Goal: Book appointment/travel/reservation

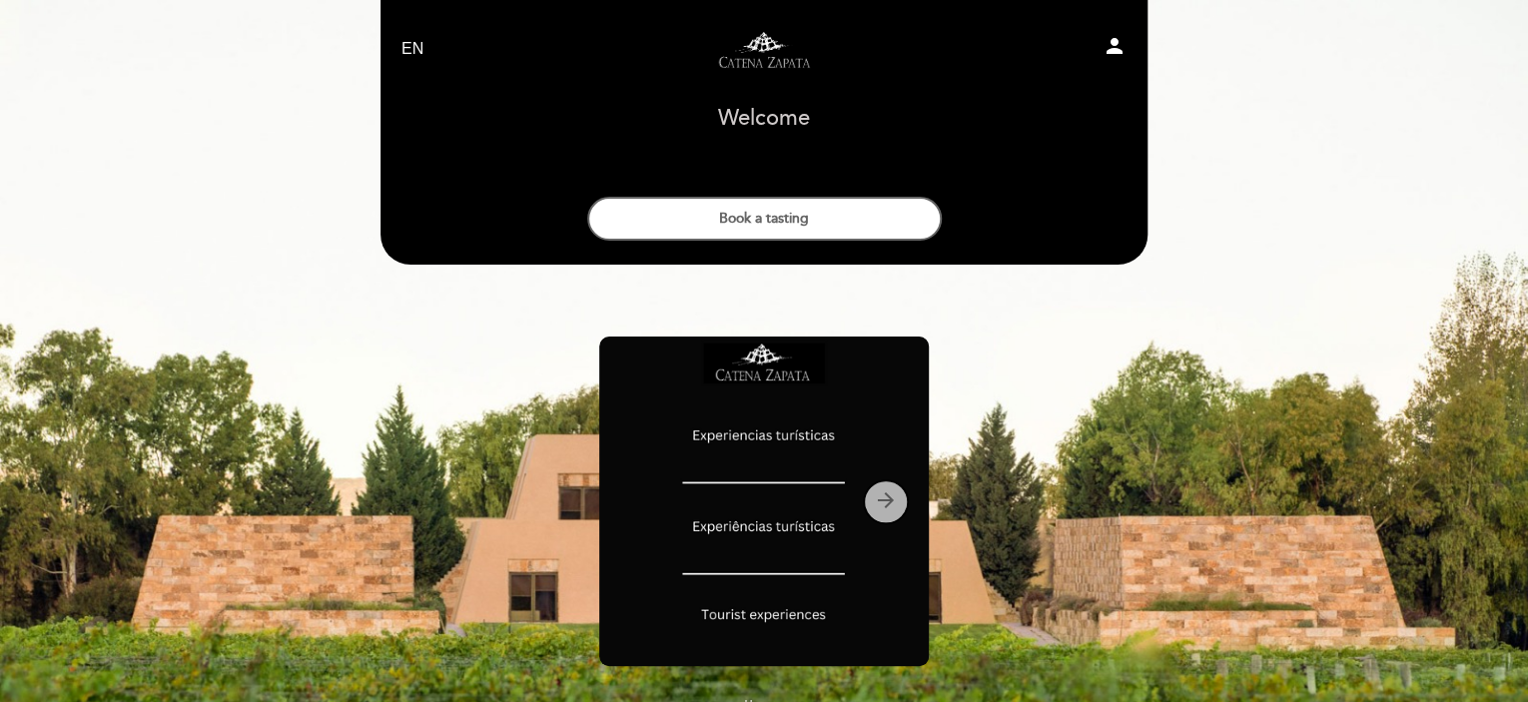
click at [883, 495] on icon "arrow_forward" at bounding box center [886, 500] width 24 height 24
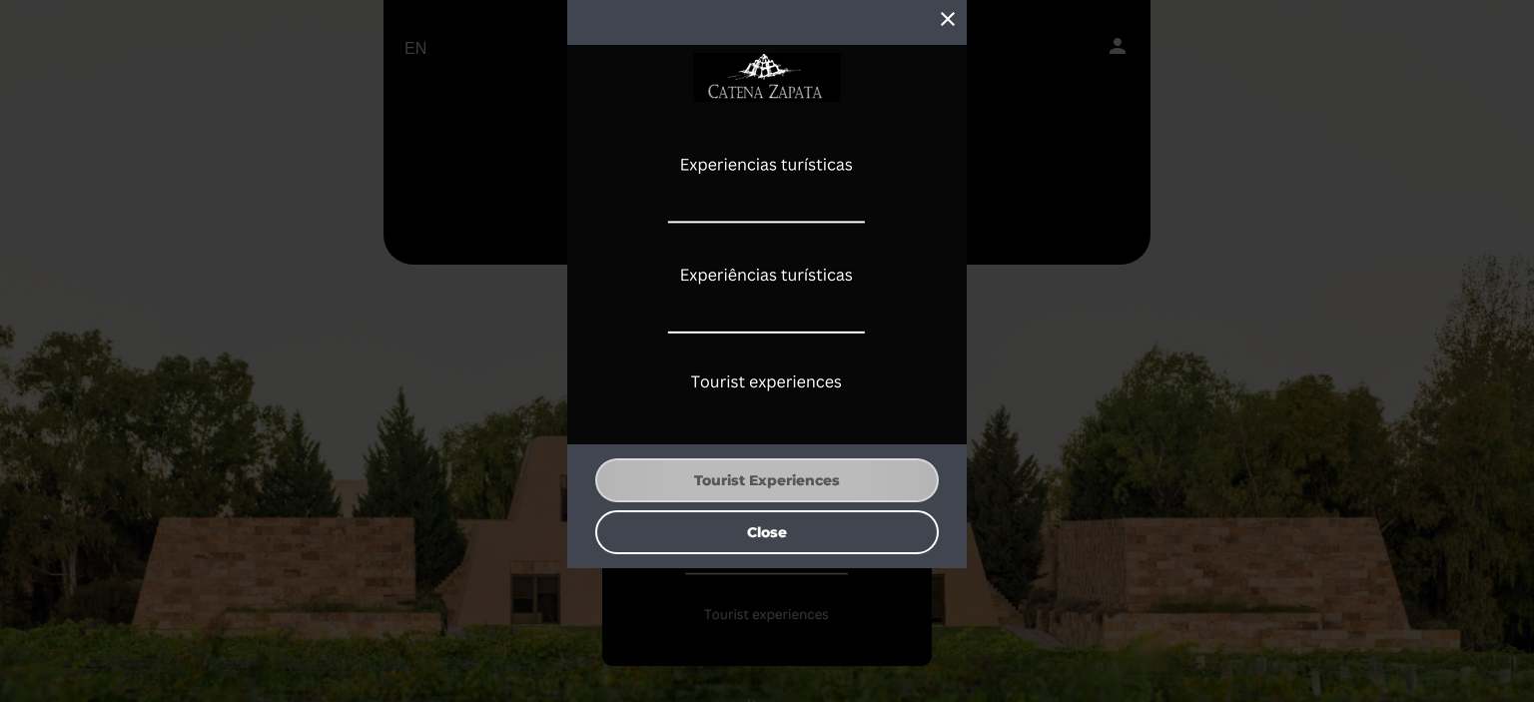
click at [793, 474] on button "Tourist Experiences" at bounding box center [767, 480] width 344 height 44
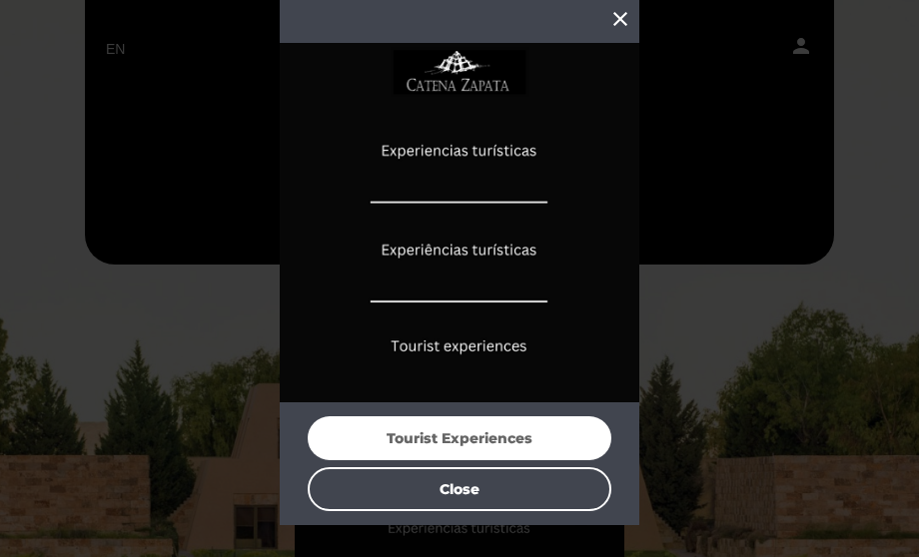
click at [479, 145] on img at bounding box center [460, 223] width 360 height 360
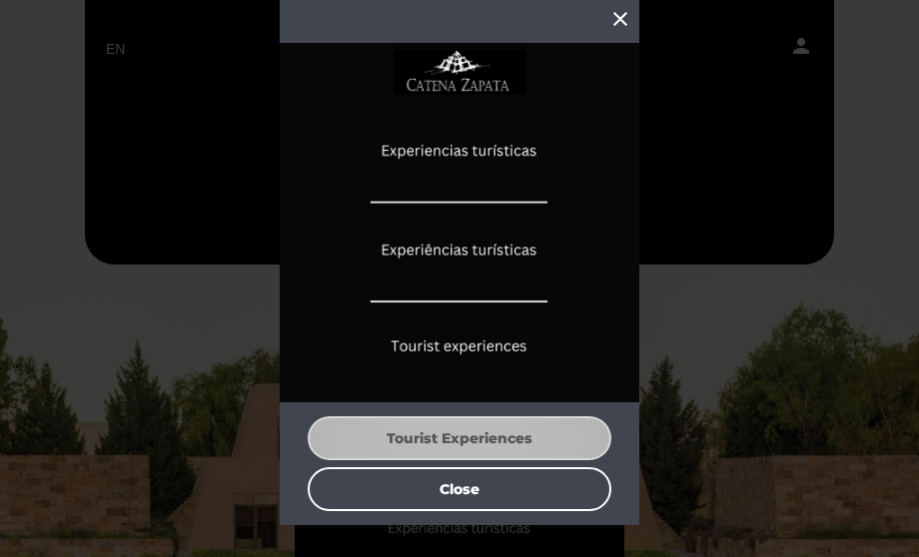
click at [457, 440] on button "Tourist Experiences" at bounding box center [460, 438] width 304 height 44
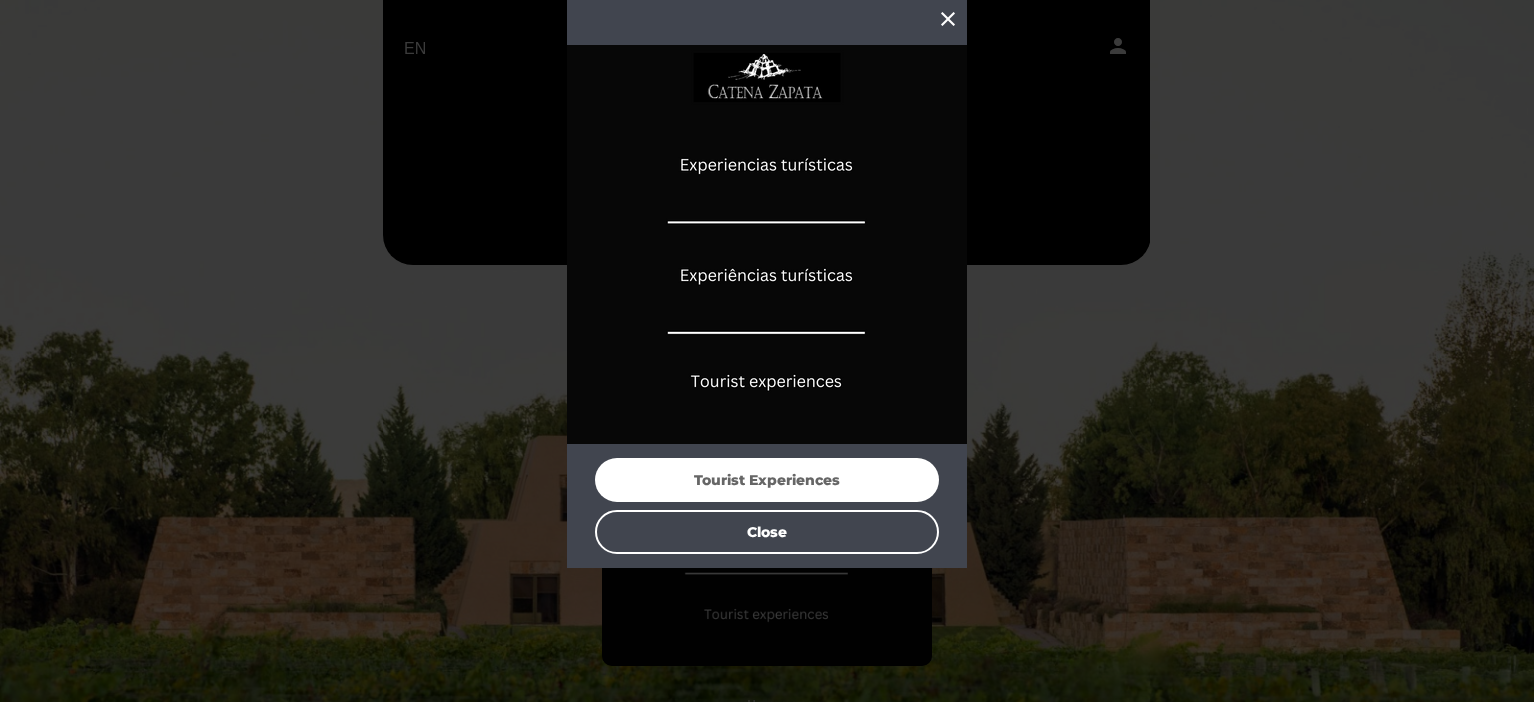
click at [952, 15] on icon "close" at bounding box center [948, 19] width 24 height 24
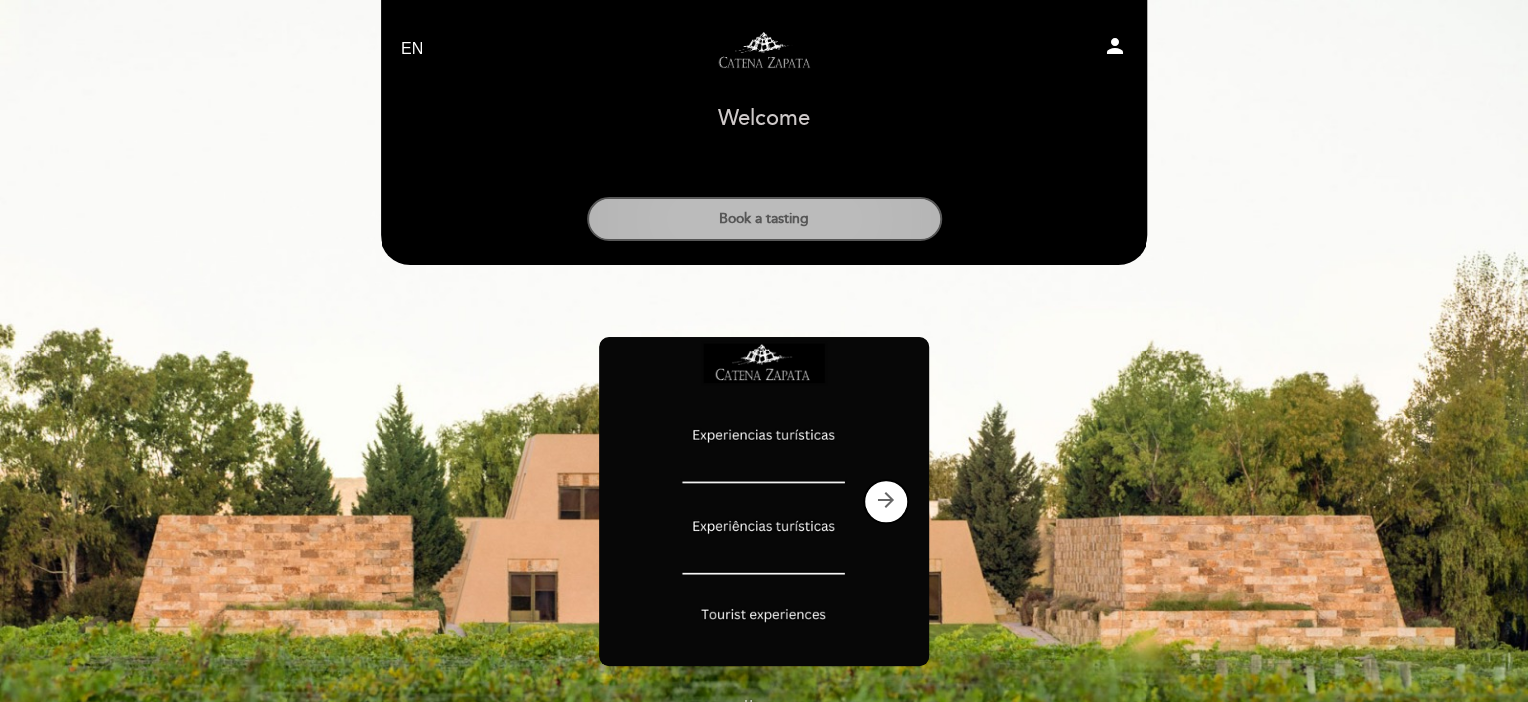
click at [766, 220] on button "Book a tasting" at bounding box center [764, 219] width 355 height 44
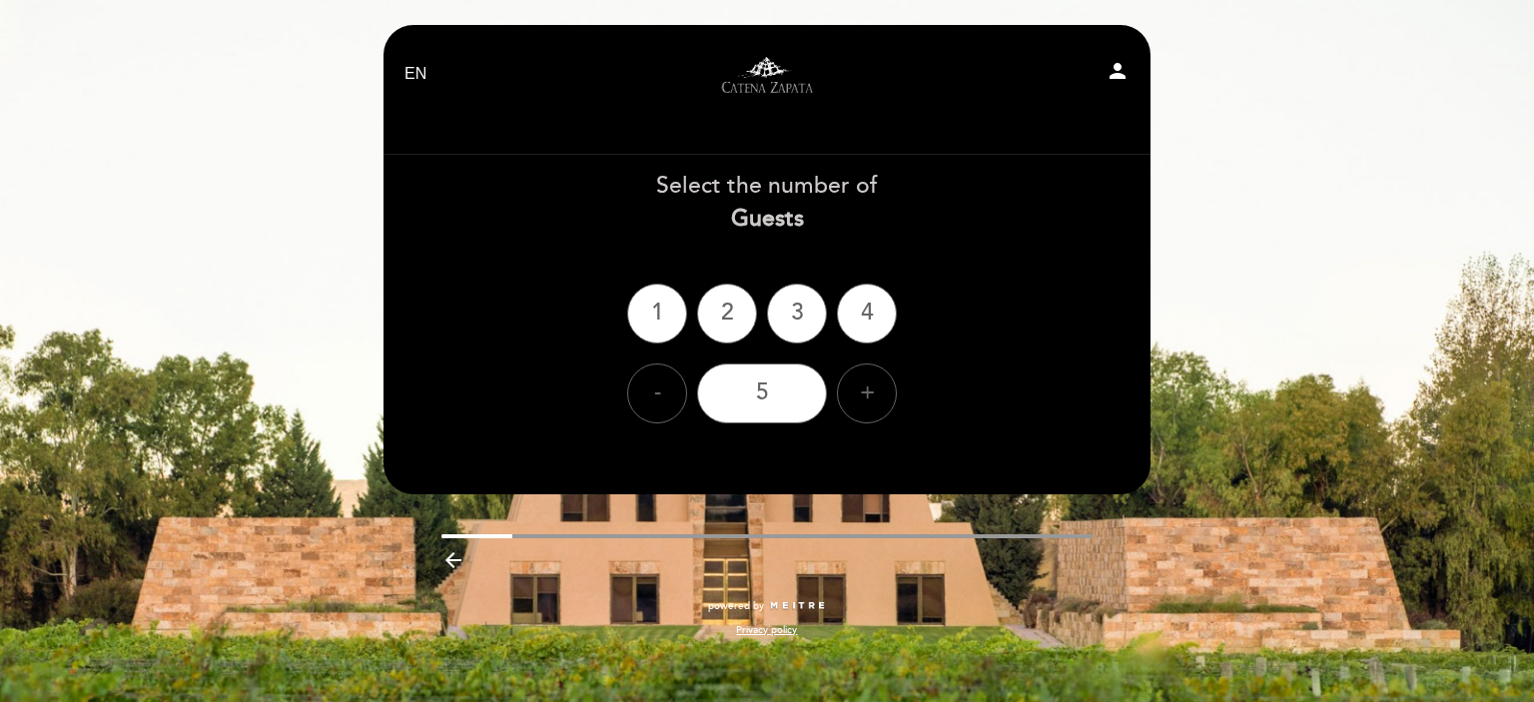
drag, startPoint x: 414, startPoint y: 67, endPoint x: 422, endPoint y: 82, distance: 17.0
click at [415, 69] on select "EN ES PT" at bounding box center [415, 74] width 23 height 23
select select "es"
click at [404, 63] on select "EN ES PT" at bounding box center [415, 74] width 23 height 23
click at [739, 311] on div "2" at bounding box center [727, 314] width 60 height 60
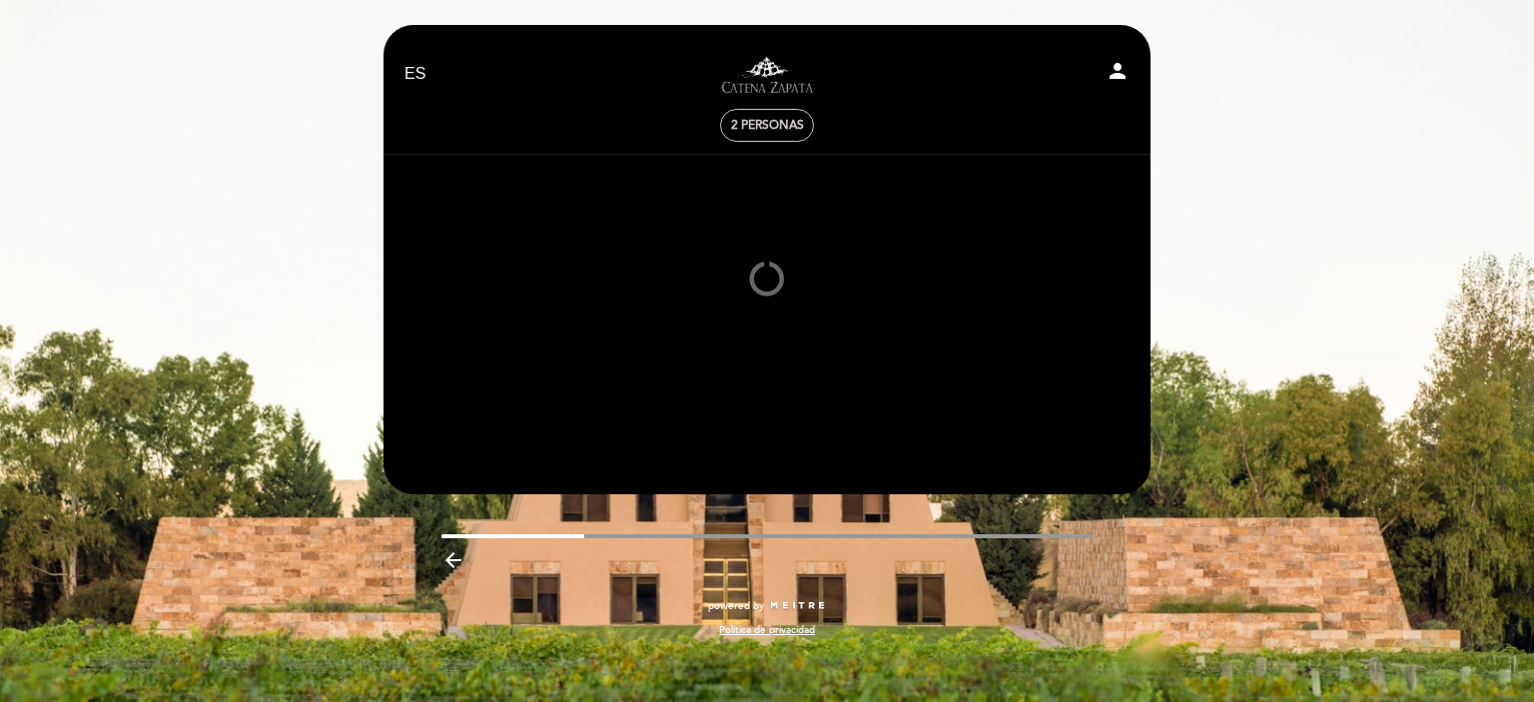
click at [1121, 74] on icon "person" at bounding box center [1117, 71] width 24 height 24
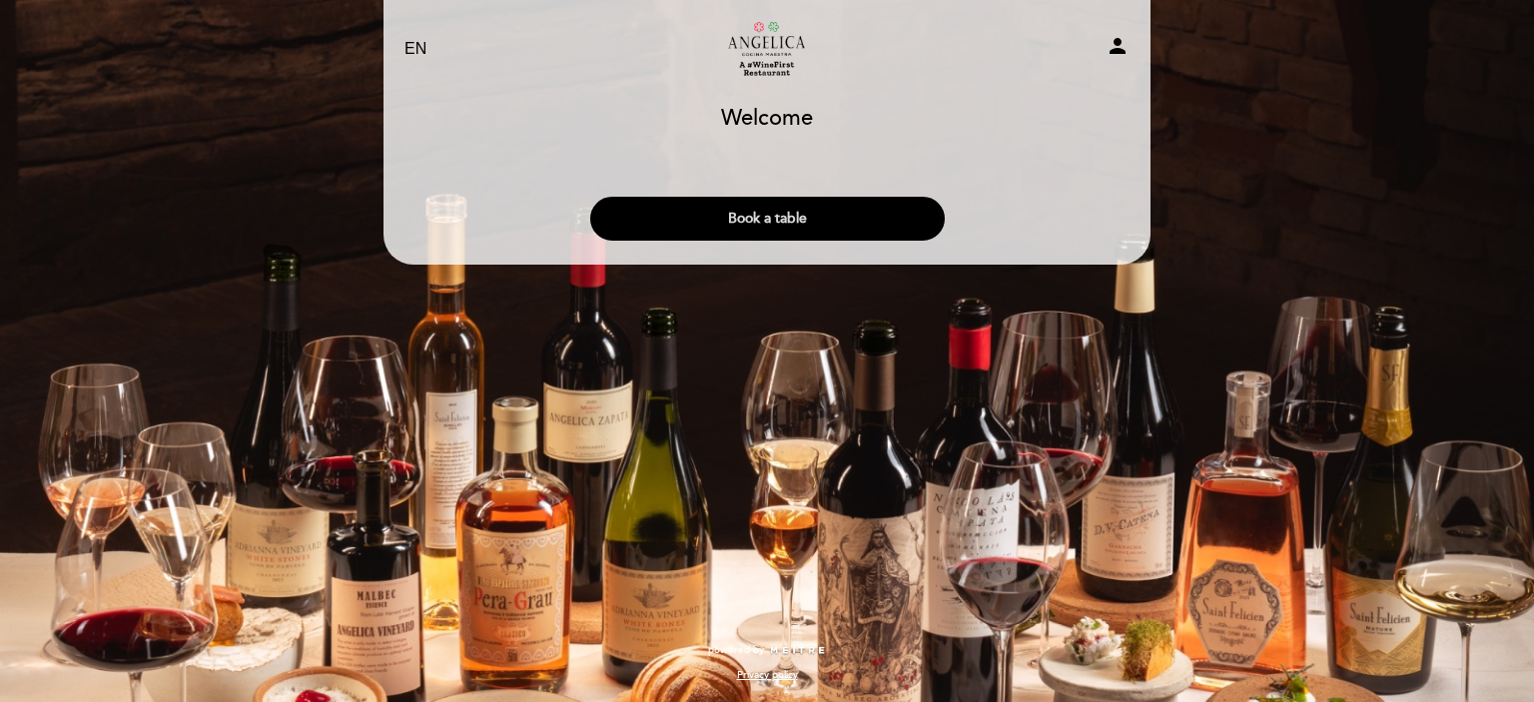
click at [772, 215] on button "Book a table" at bounding box center [767, 219] width 355 height 44
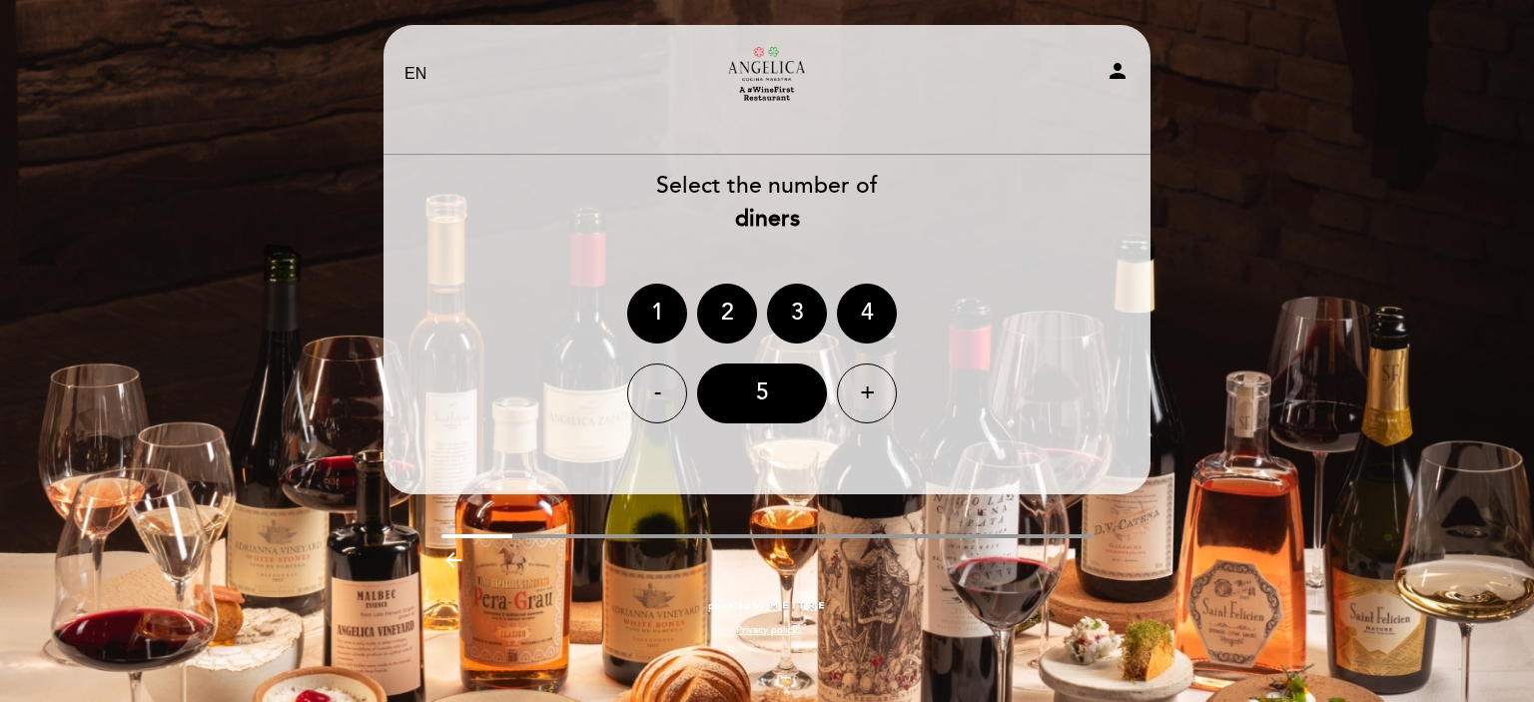
click at [419, 68] on select "EN ES PT" at bounding box center [415, 74] width 23 height 23
select select "es"
click at [404, 63] on select "EN ES PT" at bounding box center [415, 74] width 23 height 23
click at [743, 304] on div "2" at bounding box center [727, 314] width 60 height 60
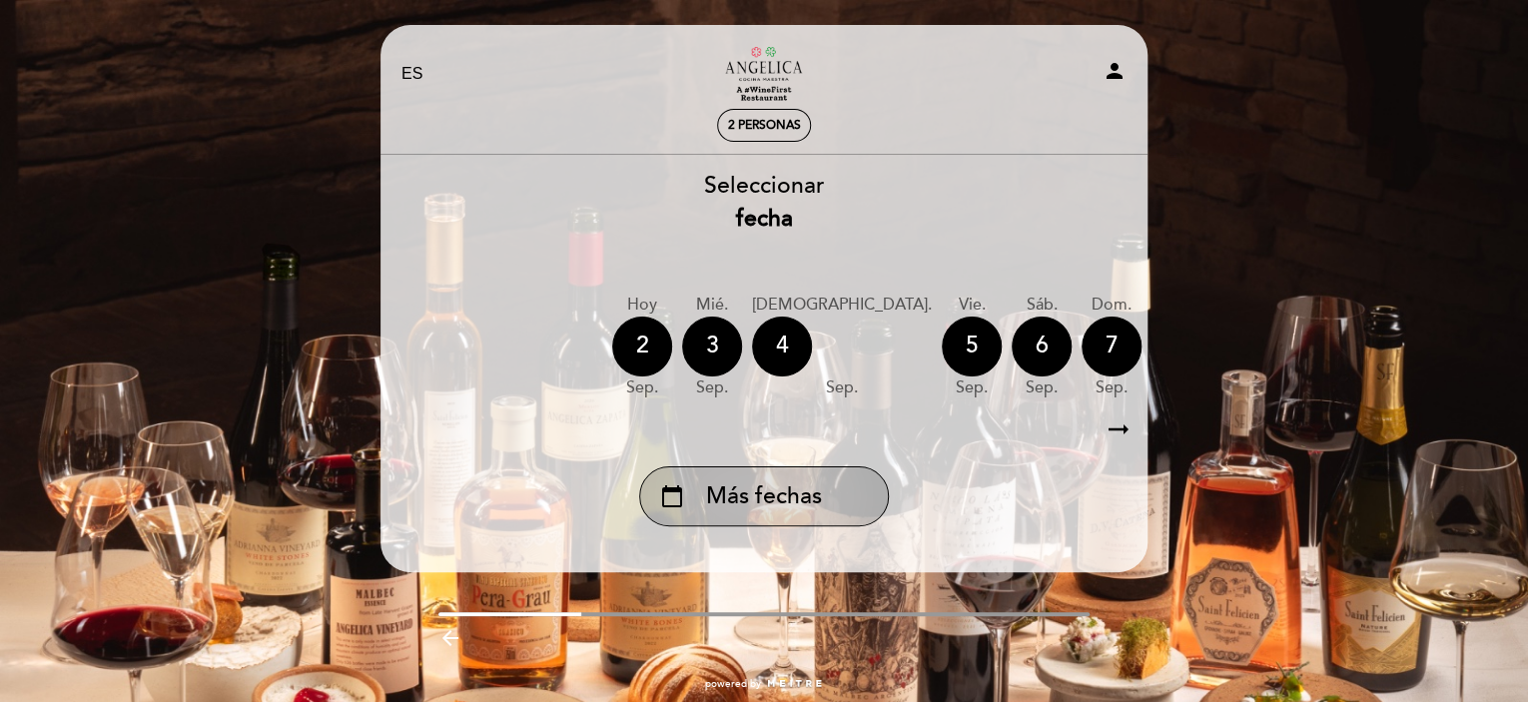
click at [770, 518] on div "calendar_today Más fechas" at bounding box center [764, 496] width 250 height 60
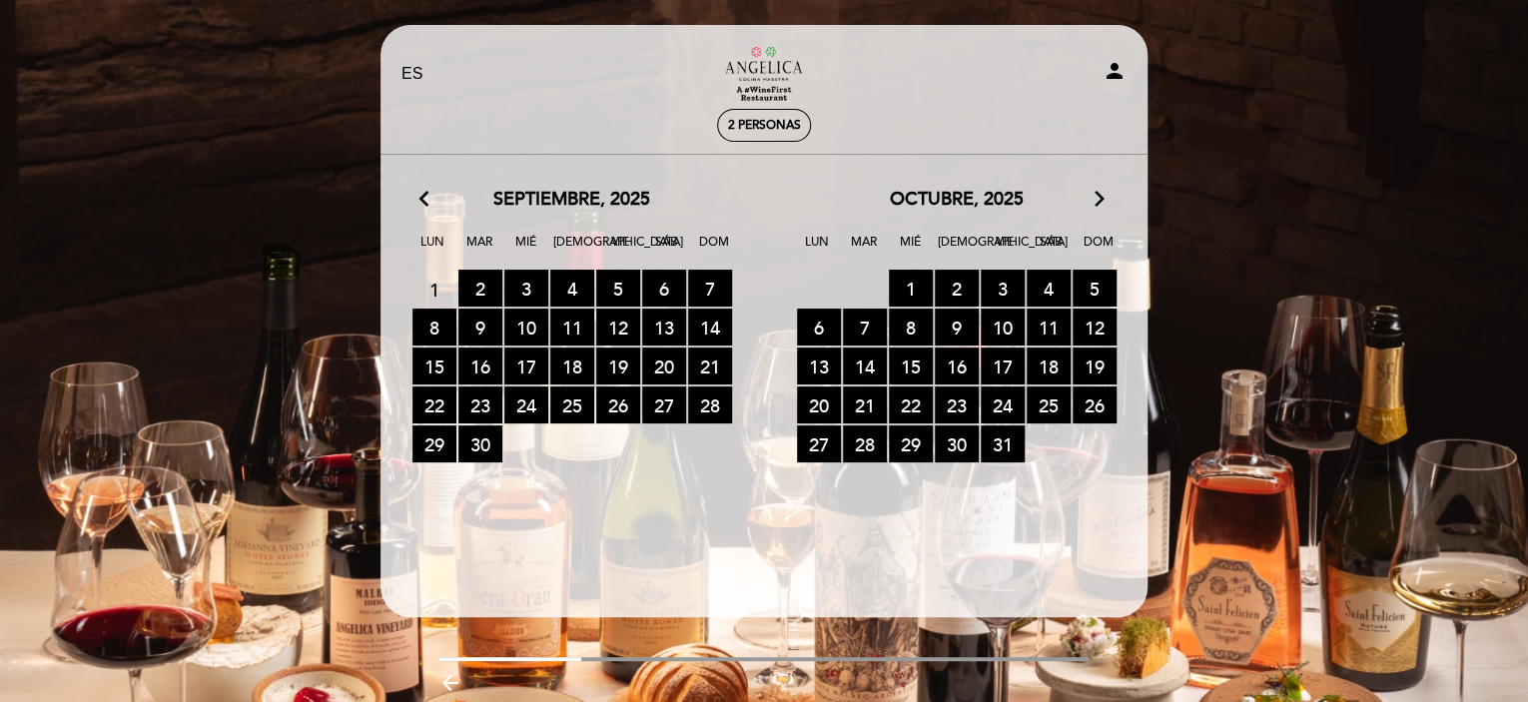
click at [1100, 195] on icon "arrow_forward_ios" at bounding box center [1100, 200] width 18 height 26
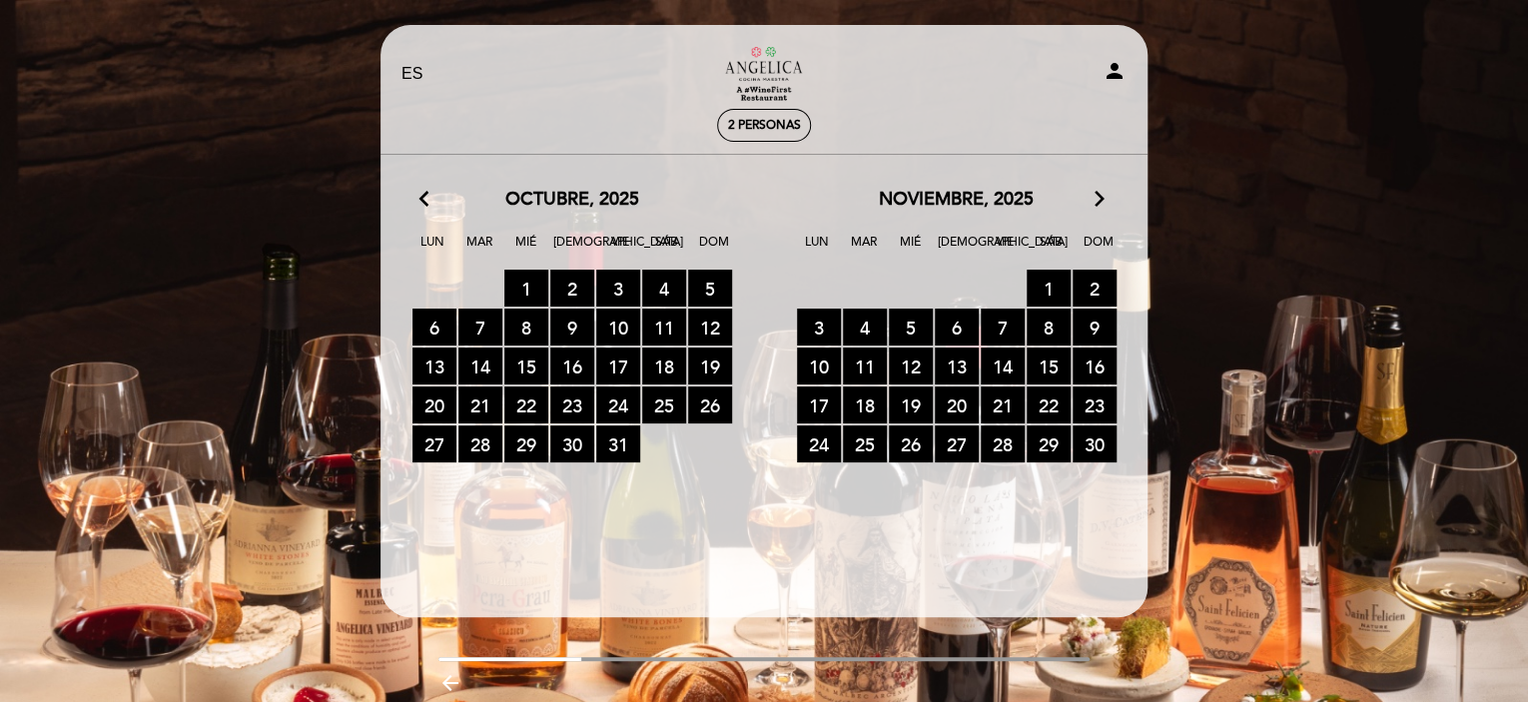
click at [1098, 195] on icon "arrow_forward_ios" at bounding box center [1100, 200] width 18 height 26
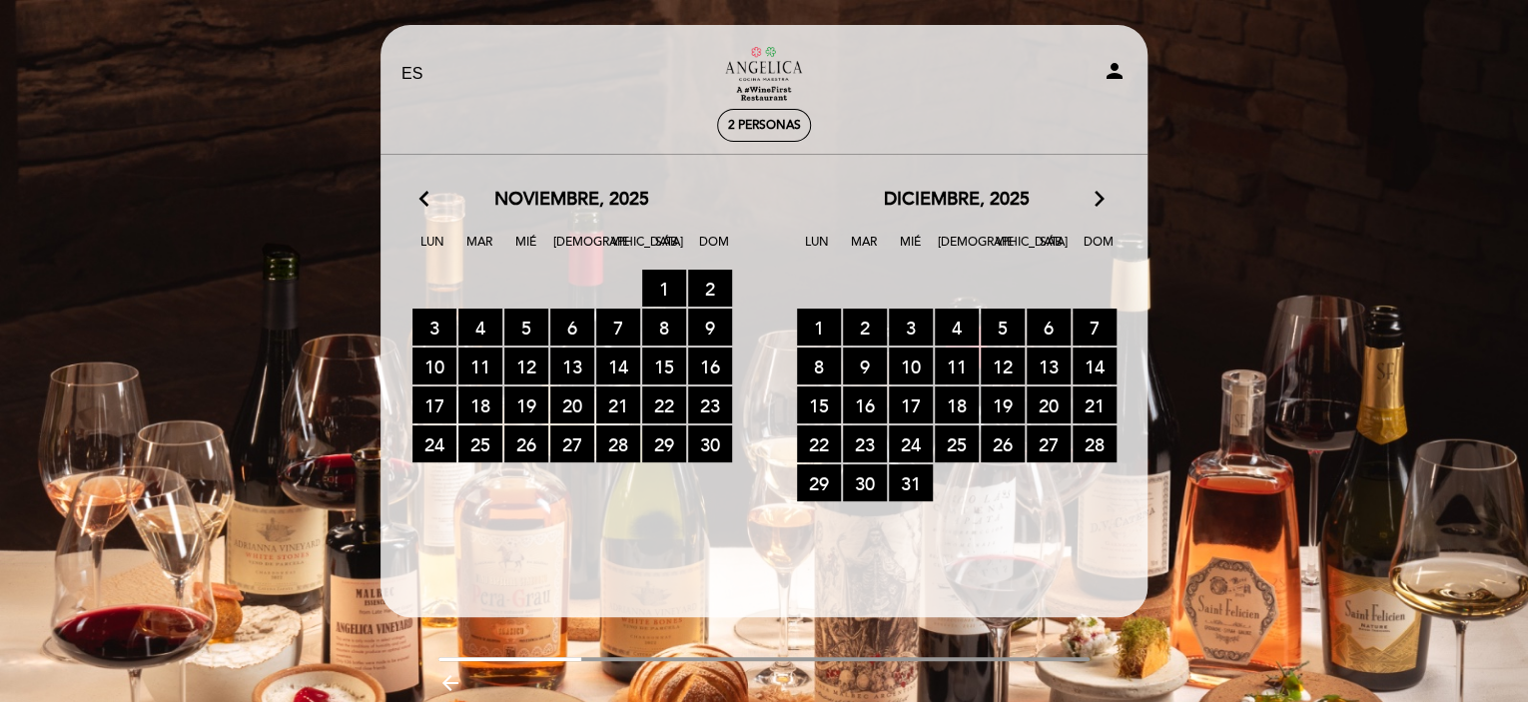
click at [1098, 195] on icon "arrow_forward_ios" at bounding box center [1100, 200] width 18 height 26
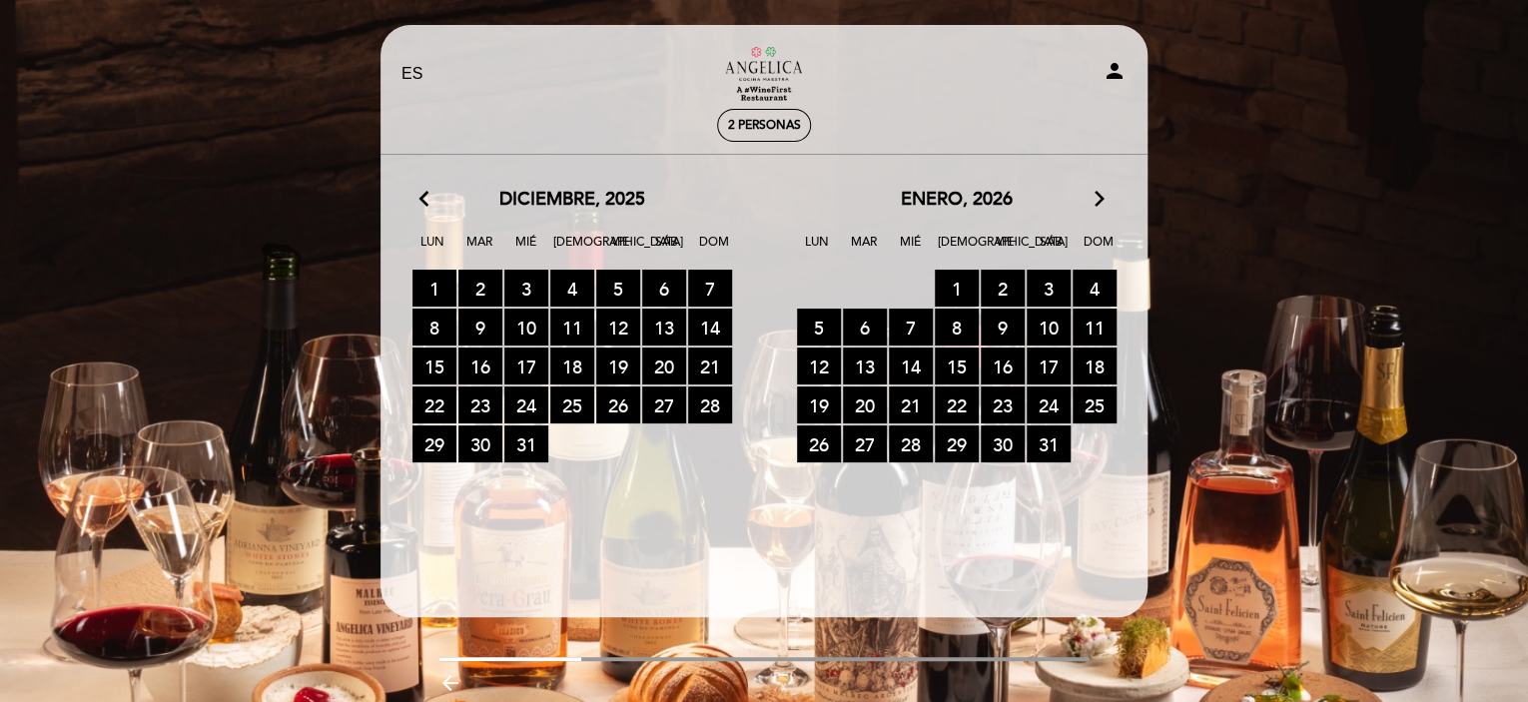
click at [1100, 193] on icon "arrow_forward_ios" at bounding box center [1100, 200] width 18 height 26
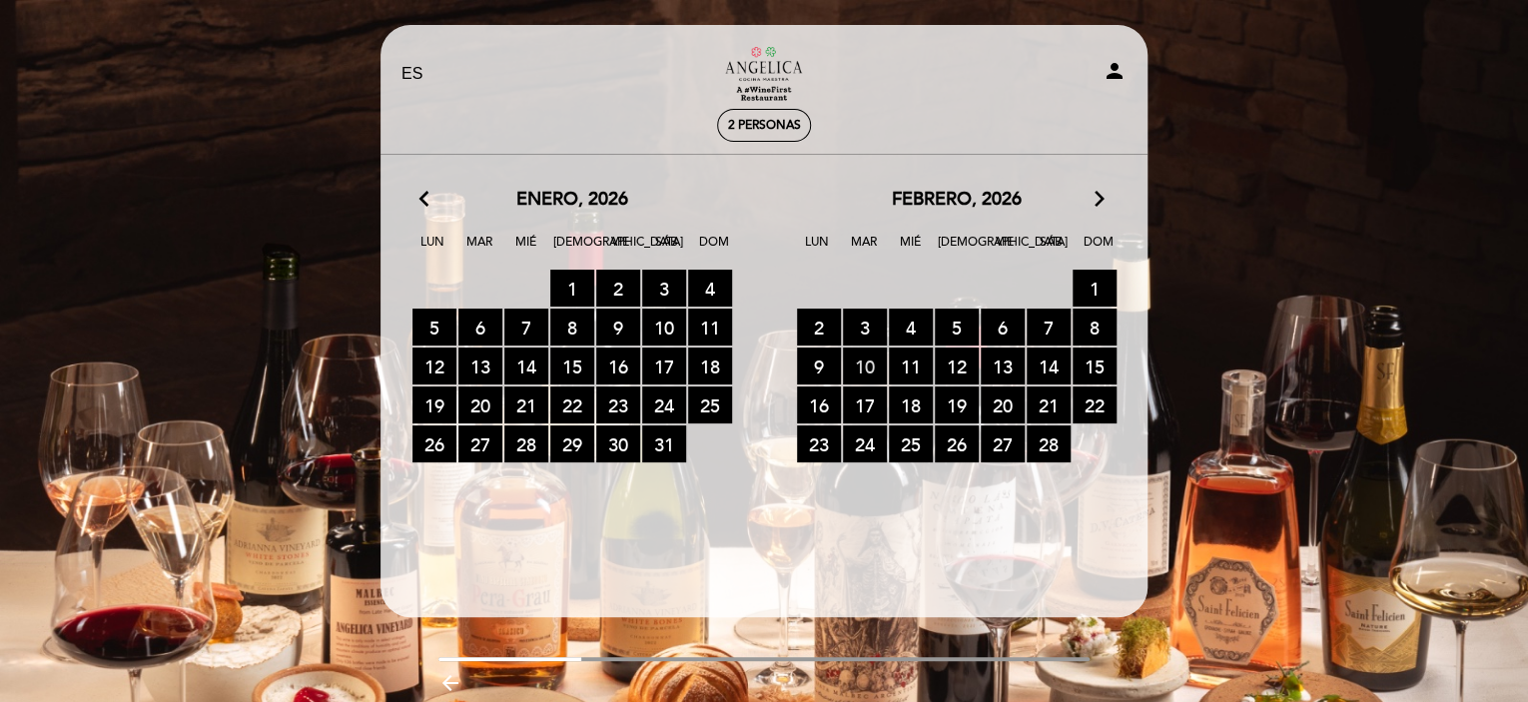
click at [851, 364] on span "10 RESERVAS DISPONIBLES" at bounding box center [865, 366] width 44 height 37
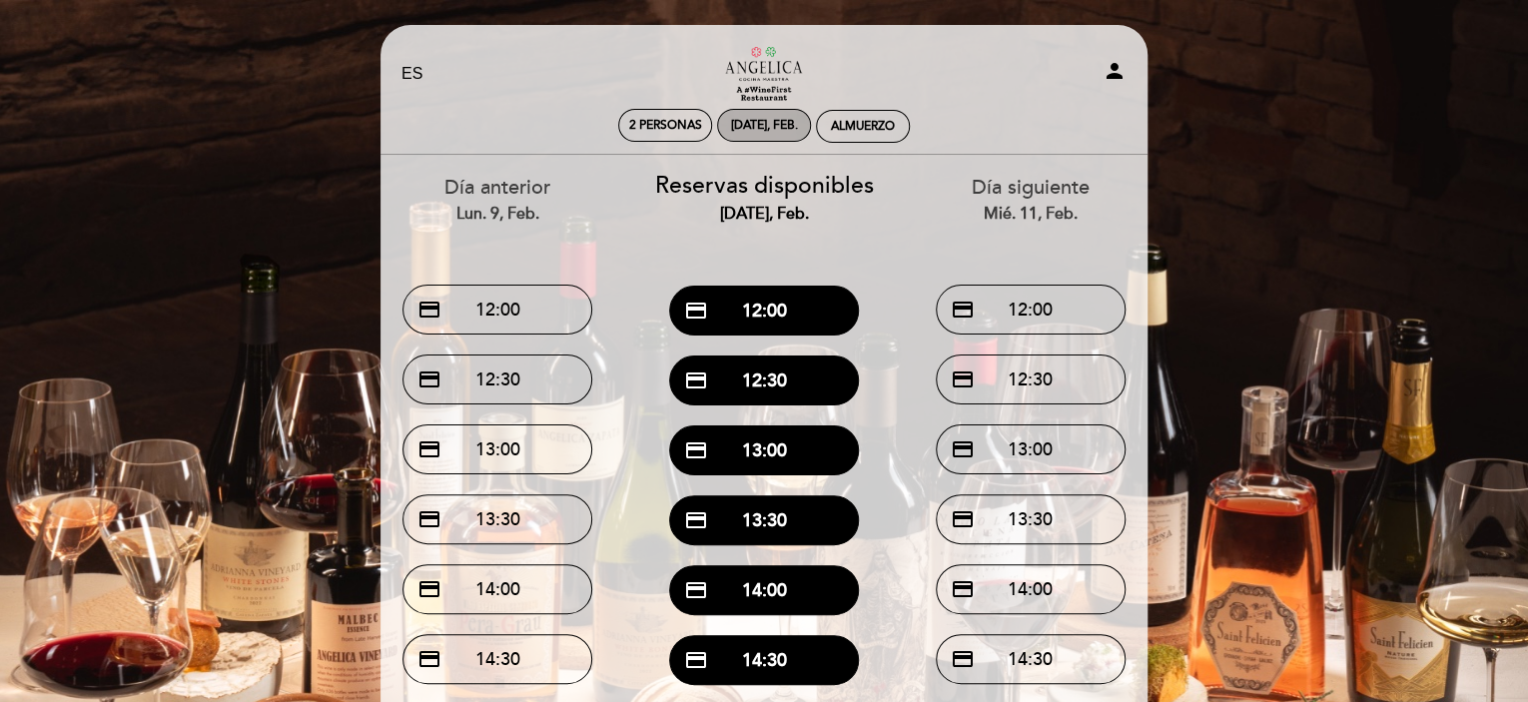
click at [771, 127] on div "[DATE], feb." at bounding box center [764, 125] width 67 height 15
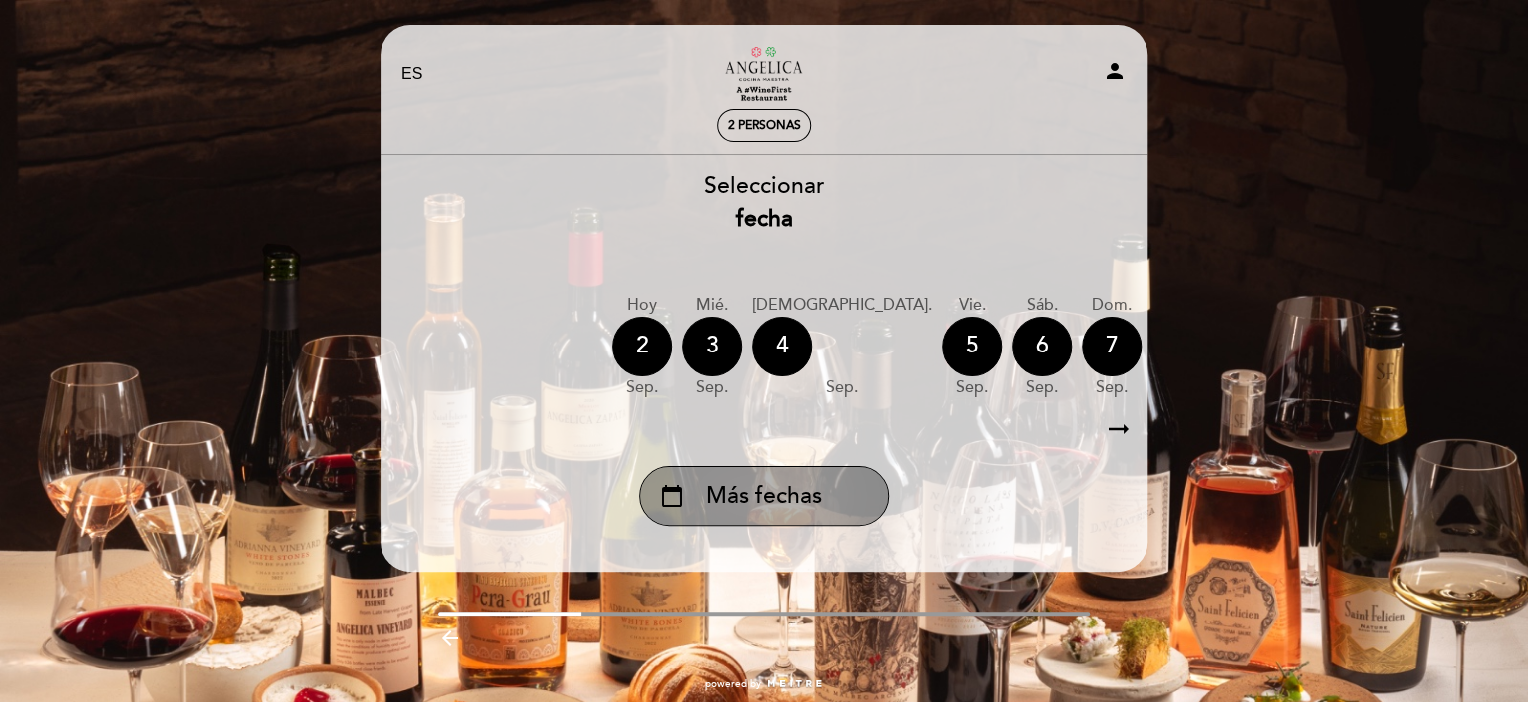
click at [761, 518] on div "calendar_today Más fechas" at bounding box center [764, 496] width 250 height 60
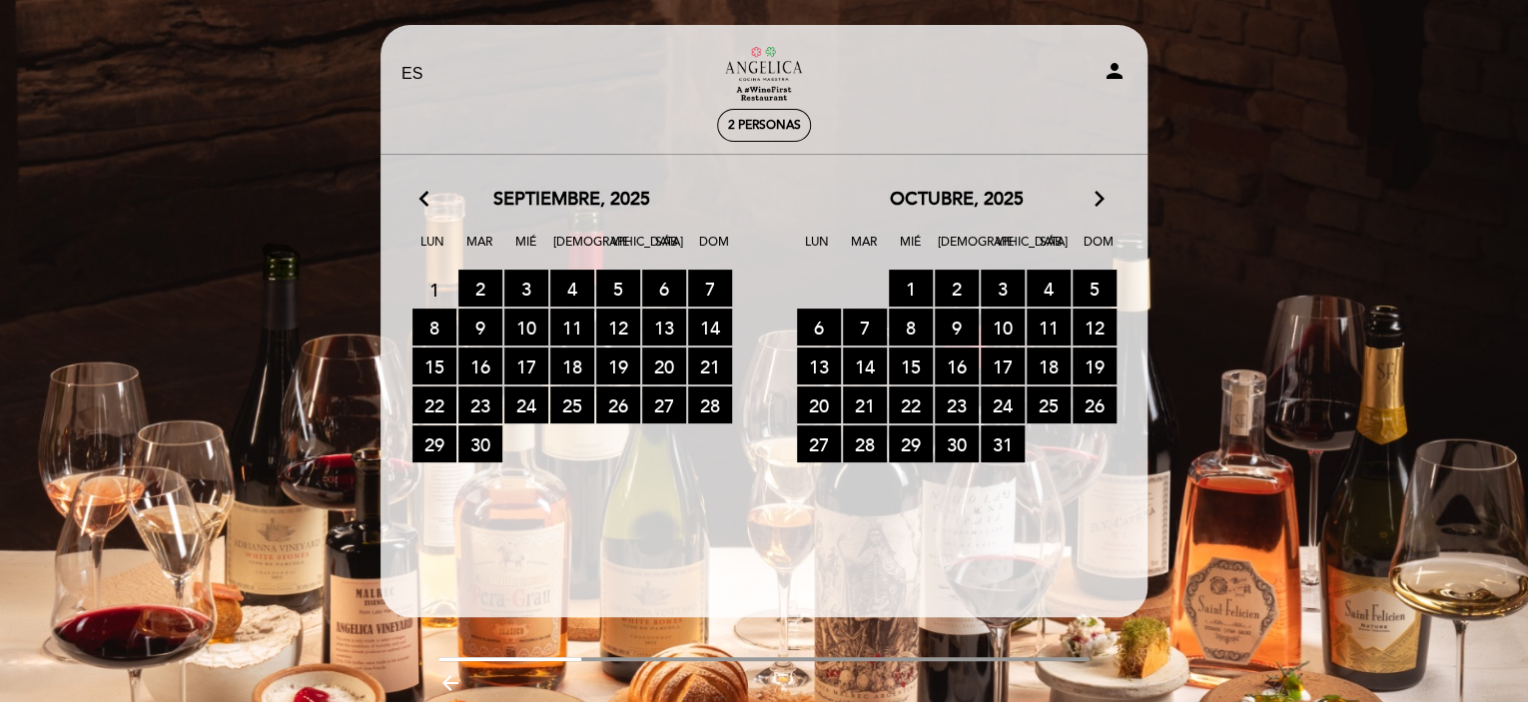
click at [1098, 202] on icon "arrow_forward_ios" at bounding box center [1100, 200] width 18 height 26
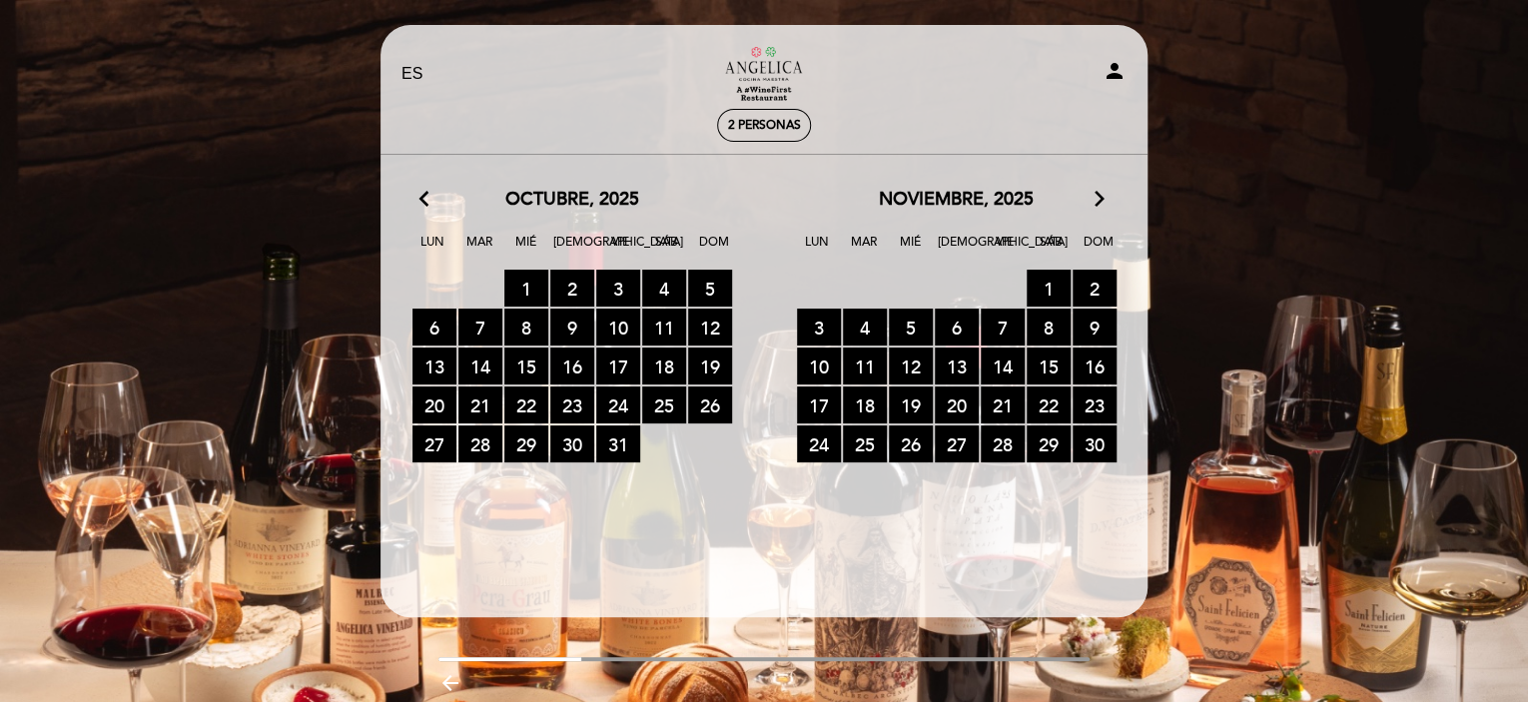
click at [1098, 202] on icon "arrow_forward_ios" at bounding box center [1100, 200] width 18 height 26
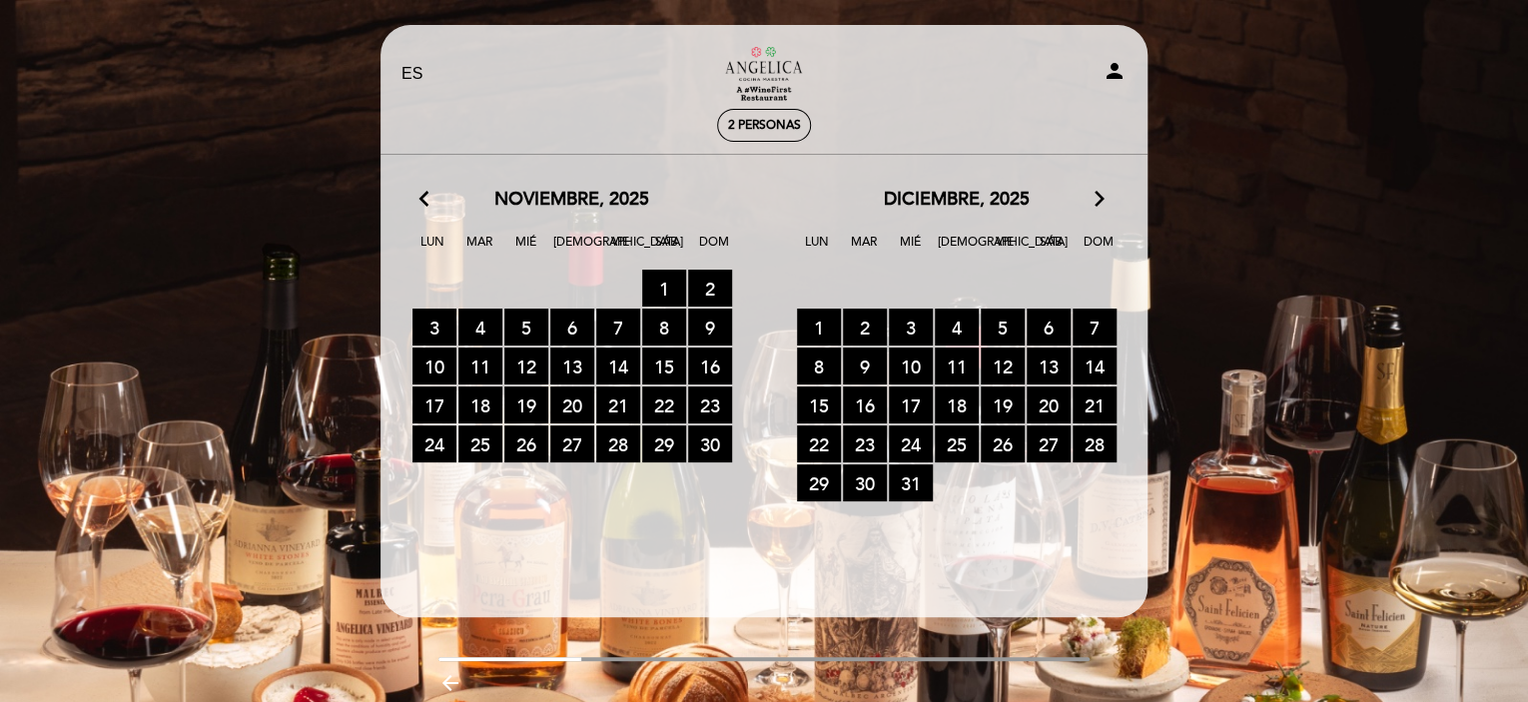
click at [1098, 202] on icon "arrow_forward_ios" at bounding box center [1100, 200] width 18 height 26
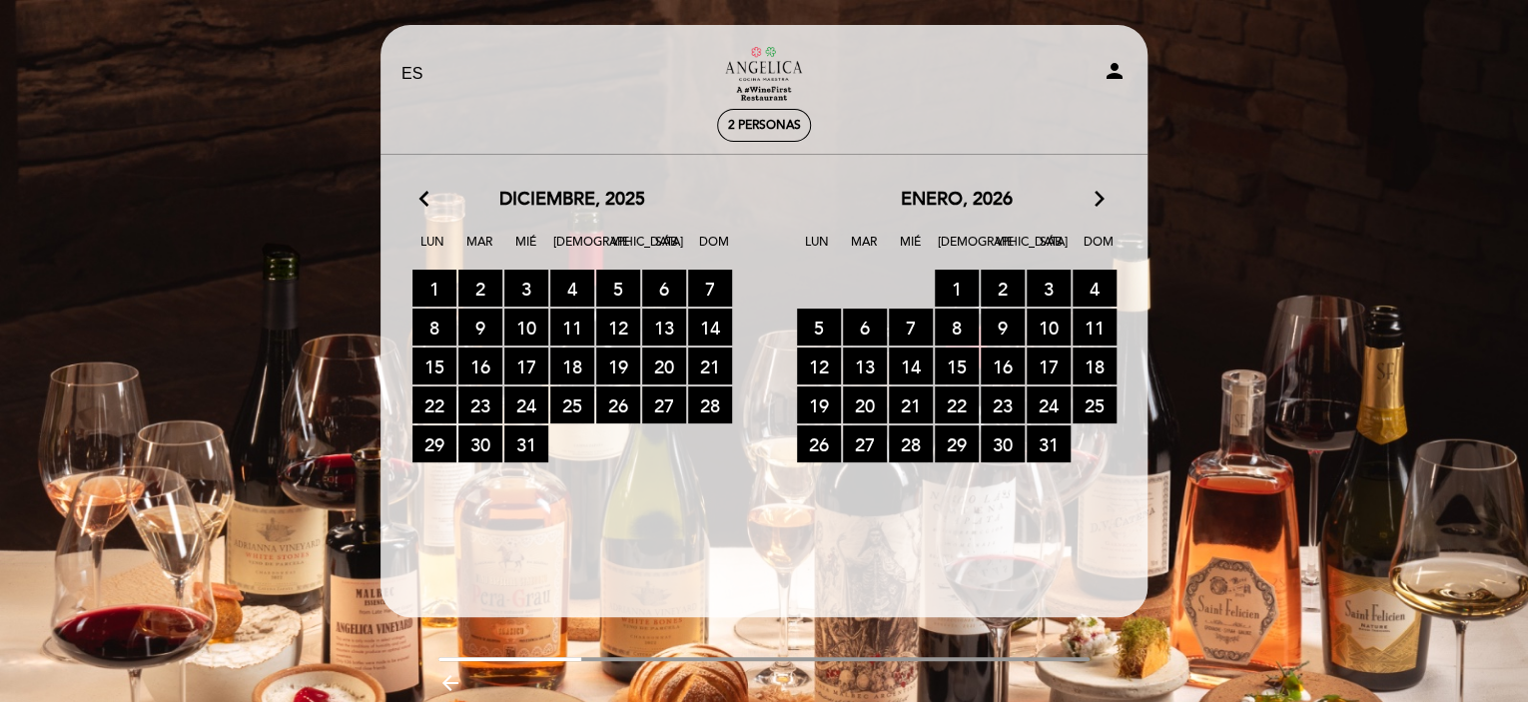
click at [1093, 198] on icon "arrow_forward_ios" at bounding box center [1100, 200] width 18 height 26
